Goal: Transaction & Acquisition: Purchase product/service

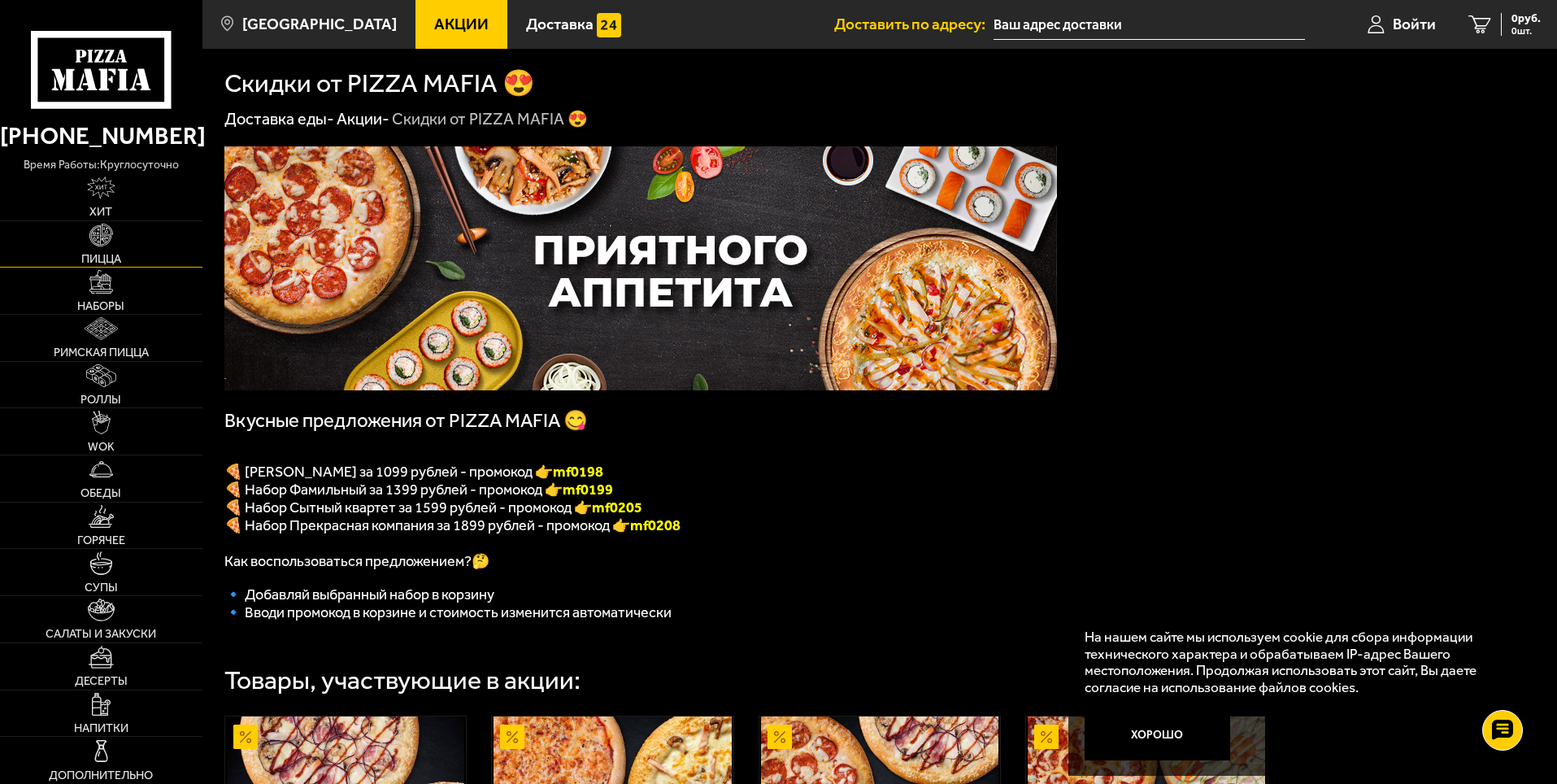
click at [97, 249] on link "Пицца" at bounding box center [101, 245] width 202 height 46
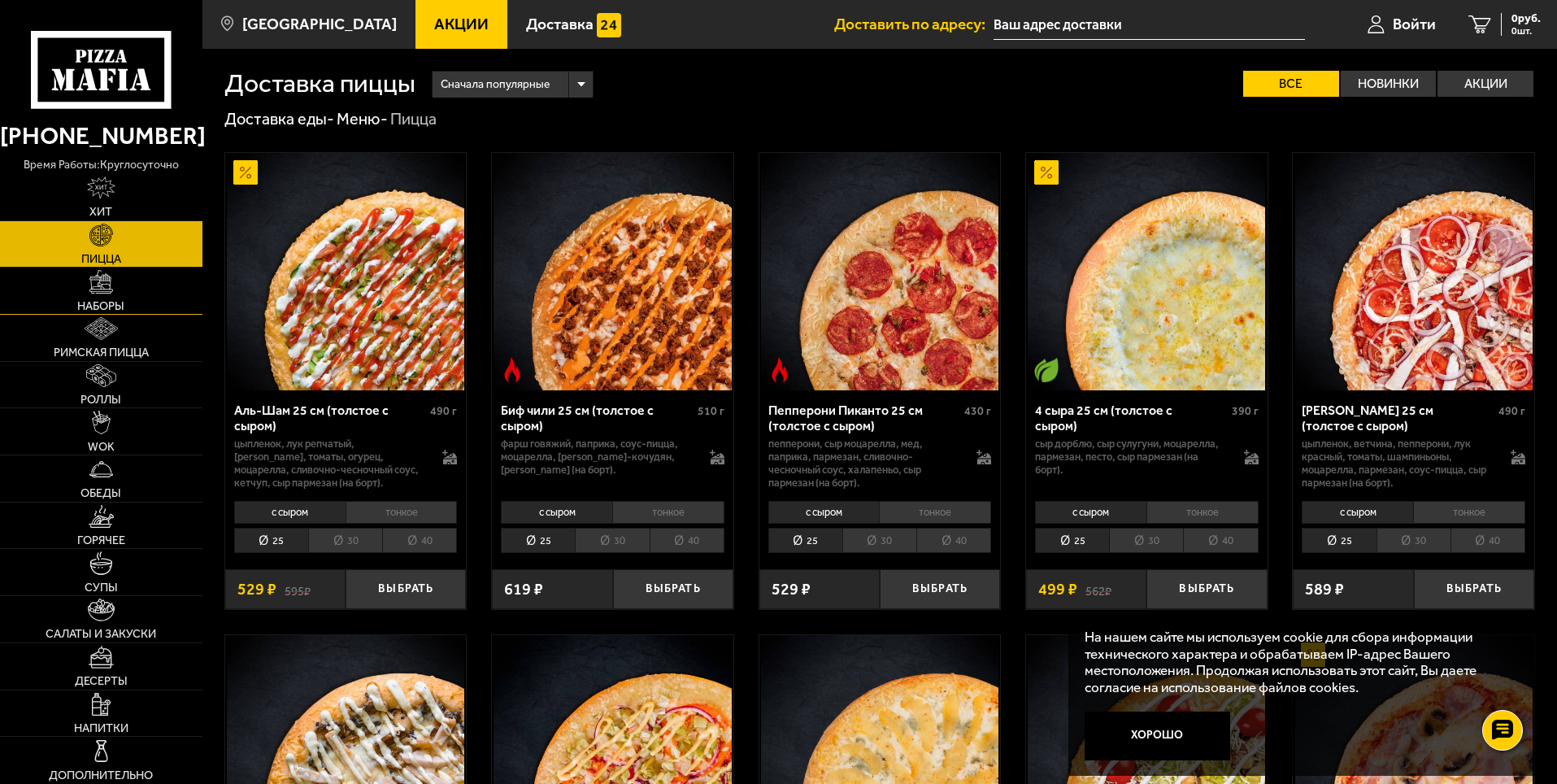
click at [102, 289] on img at bounding box center [101, 281] width 23 height 23
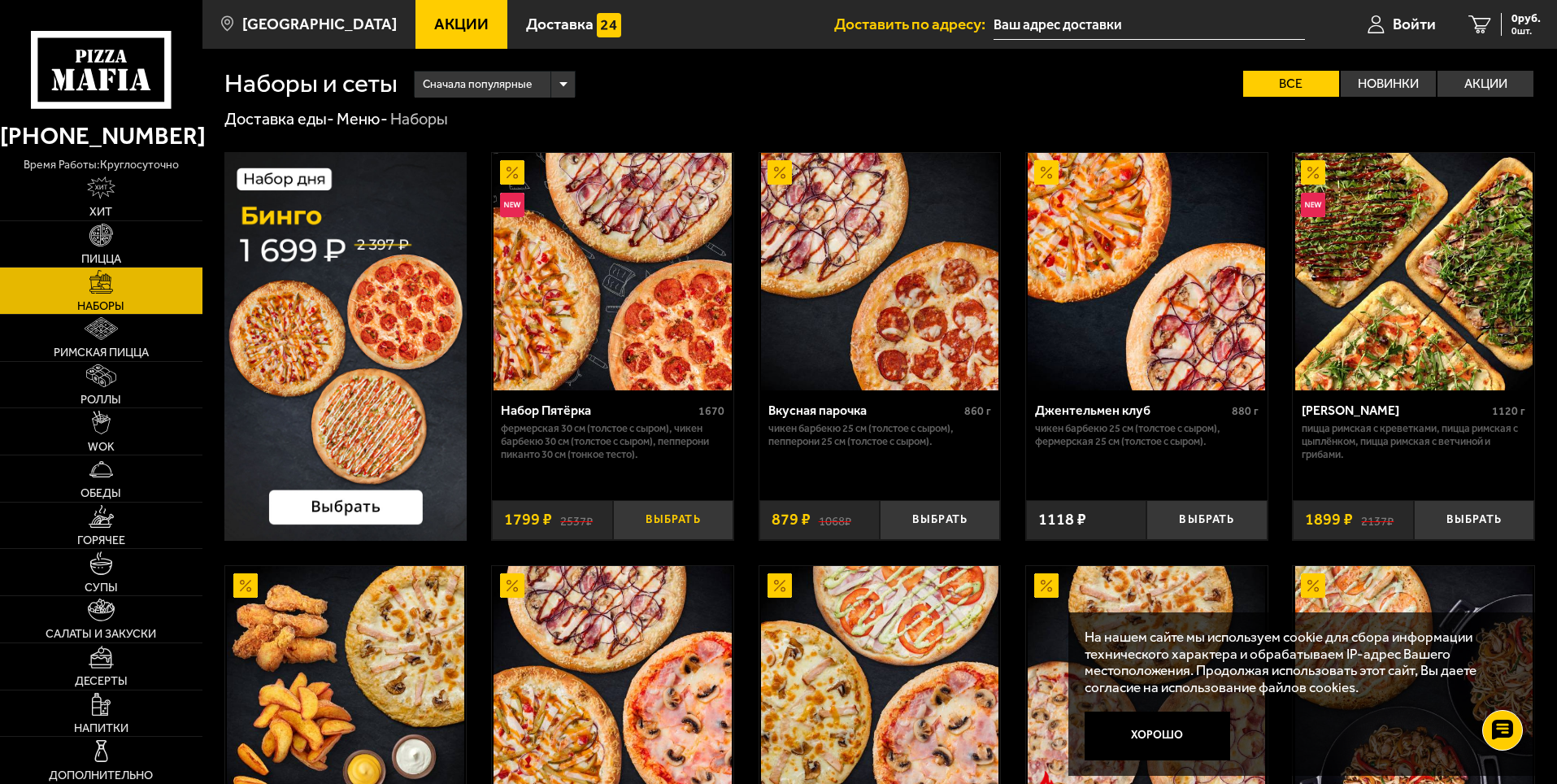
click at [653, 528] on button "Выбрать" at bounding box center [673, 519] width 120 height 39
click at [562, 410] on div "Набор Пятёрка" at bounding box center [597, 410] width 194 height 15
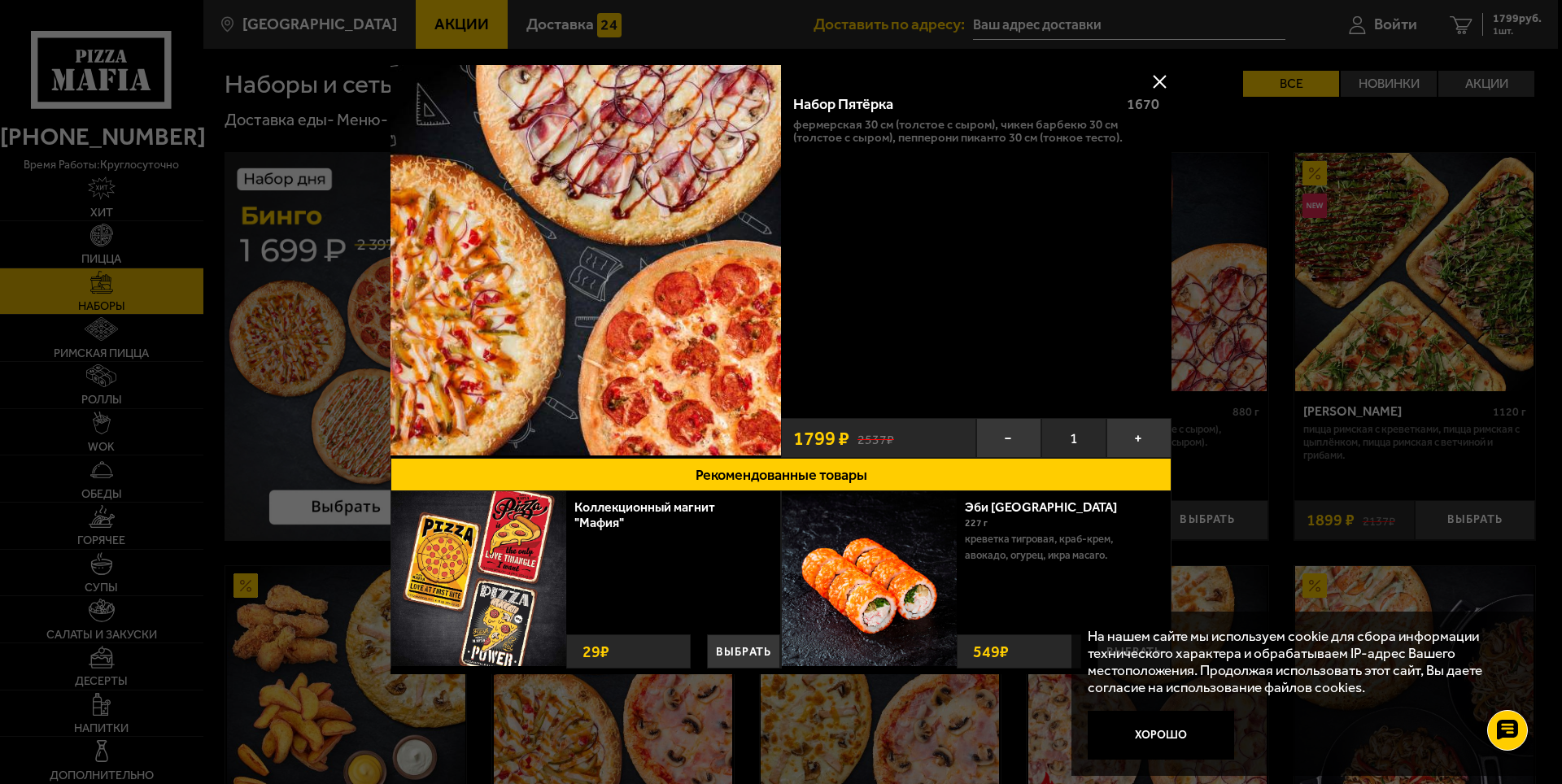
click at [1163, 70] on button at bounding box center [1158, 81] width 24 height 24
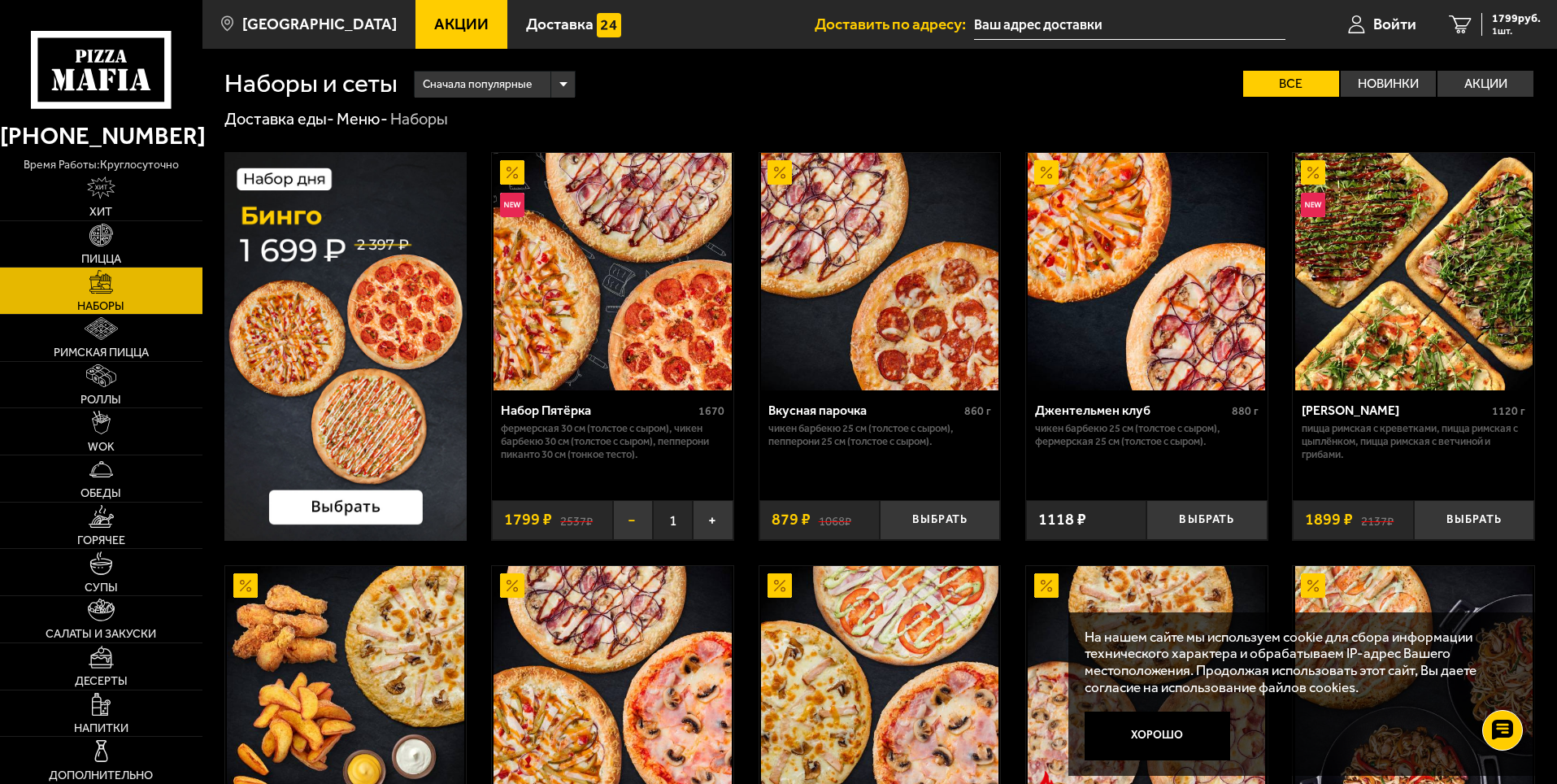
click at [632, 525] on button "−" at bounding box center [632, 519] width 40 height 39
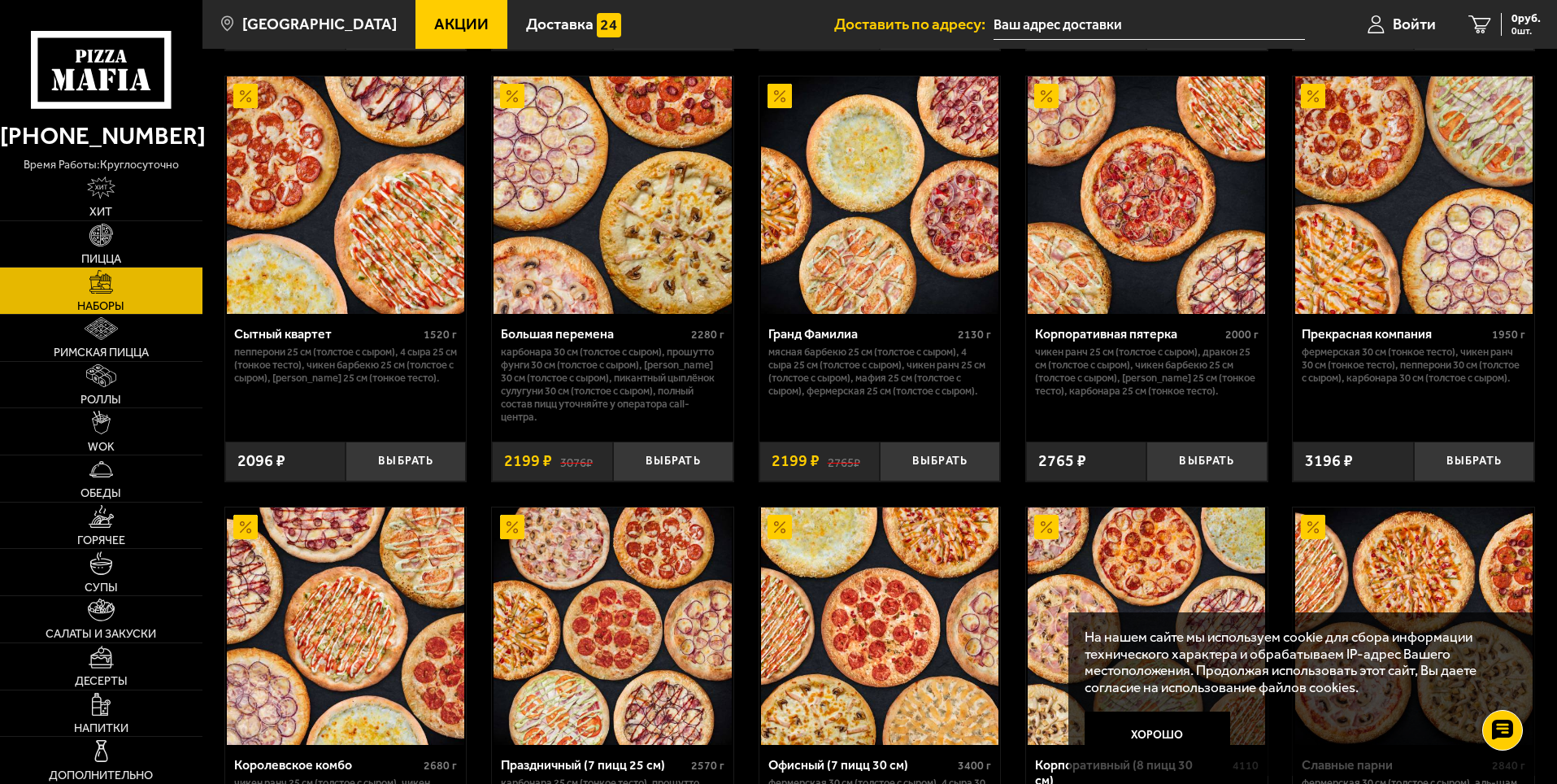
scroll to position [2046, 0]
